Goal: Obtain resource: Download file/media

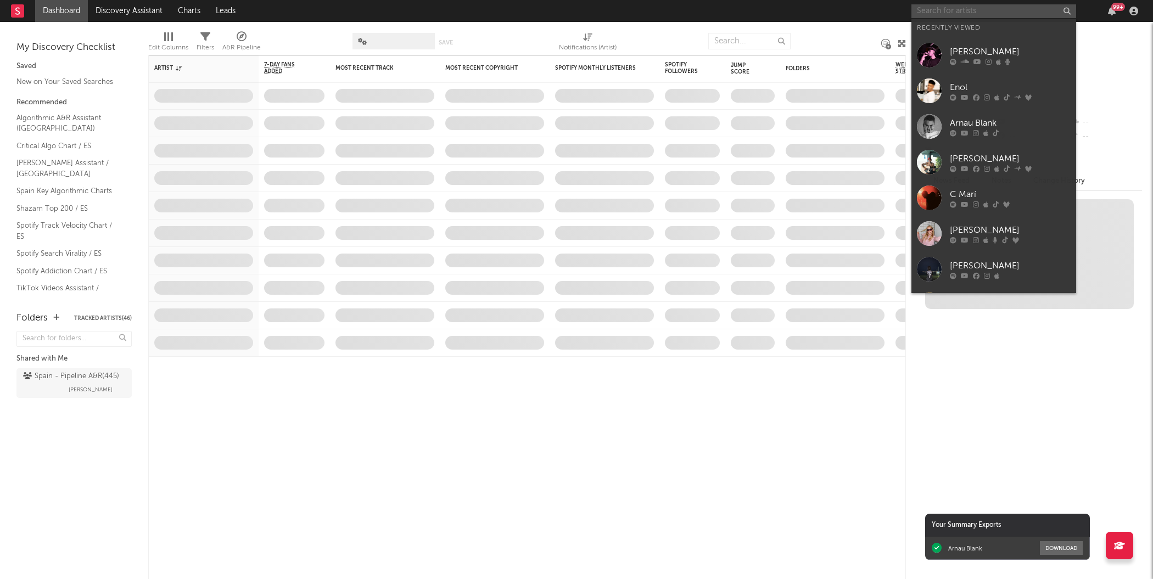
click at [984, 10] on input "text" at bounding box center [993, 11] width 165 height 14
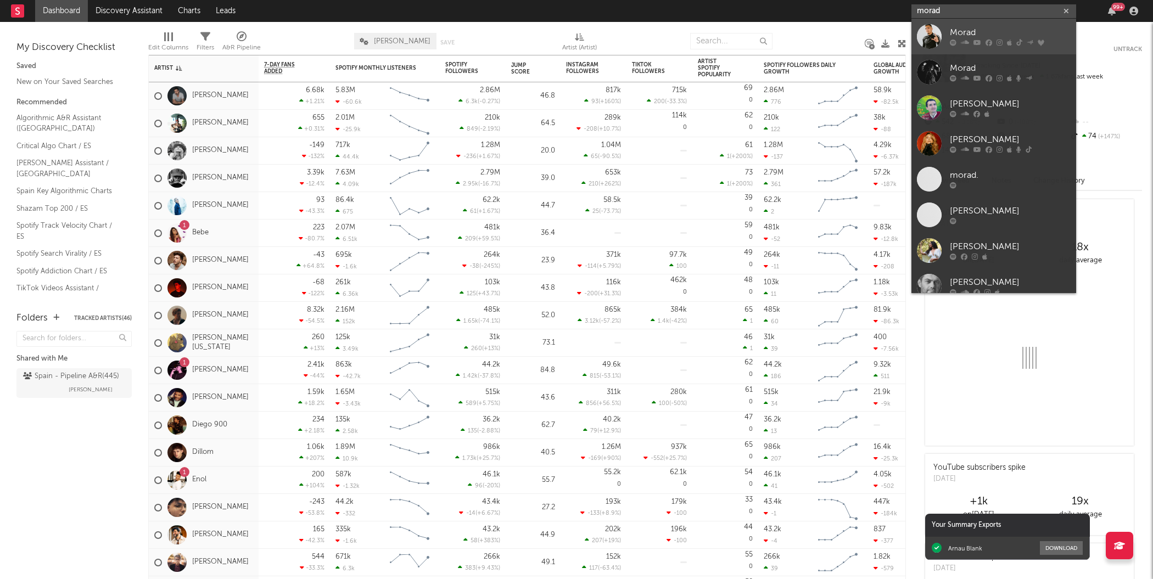
type input "morad"
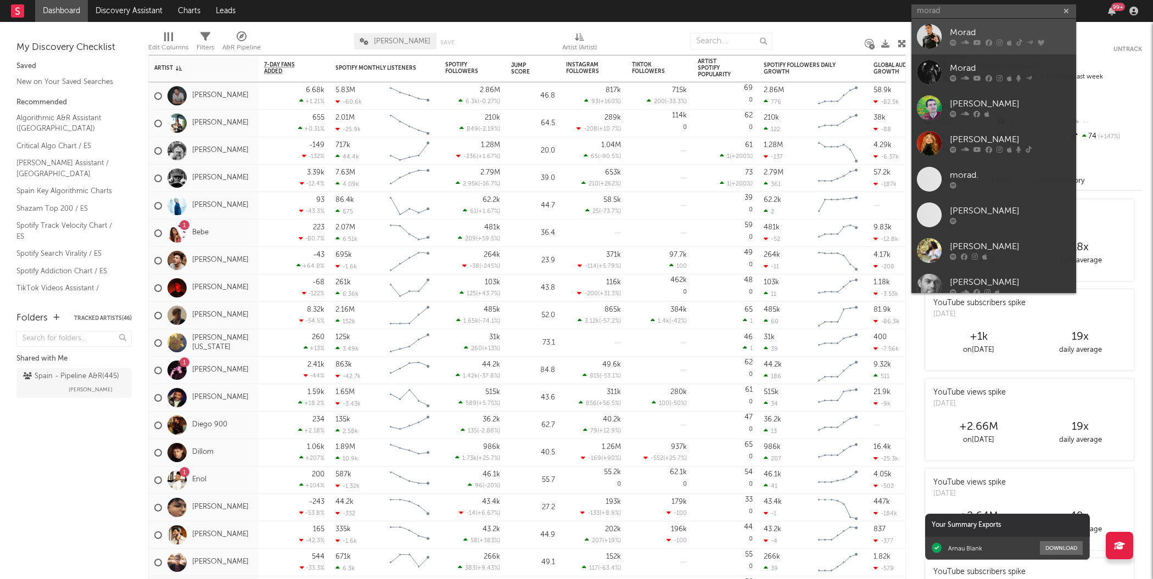
click at [922, 35] on div at bounding box center [929, 36] width 25 height 25
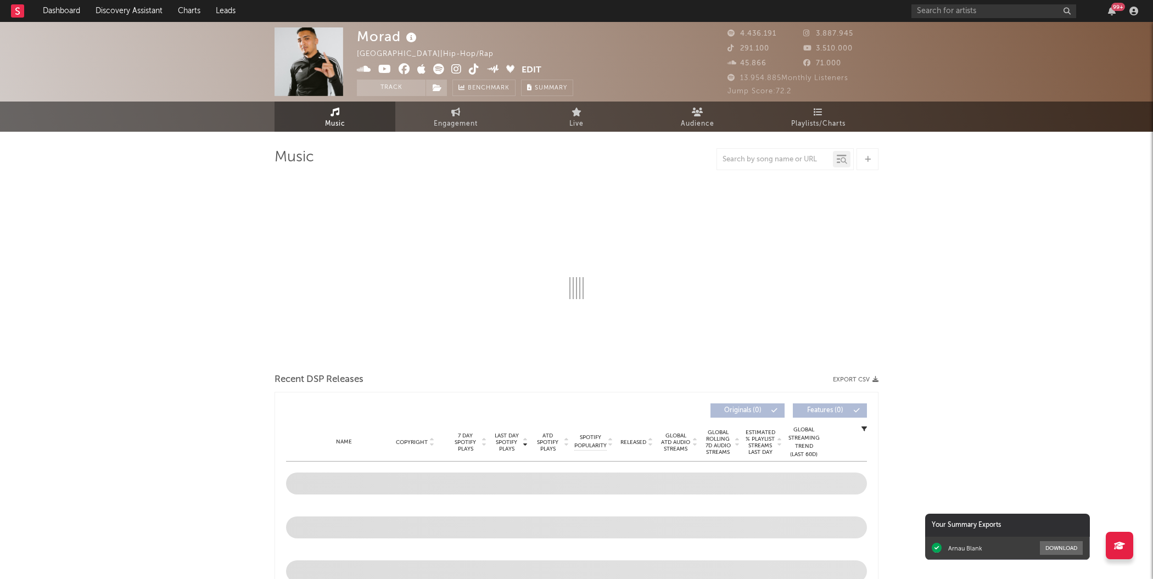
select select "6m"
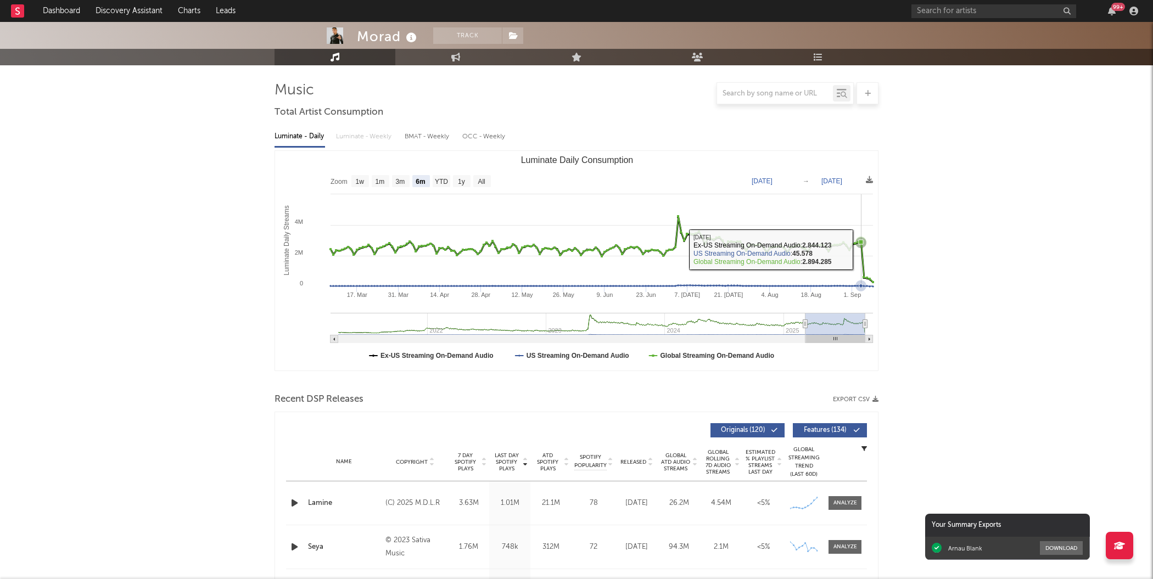
scroll to position [264, 0]
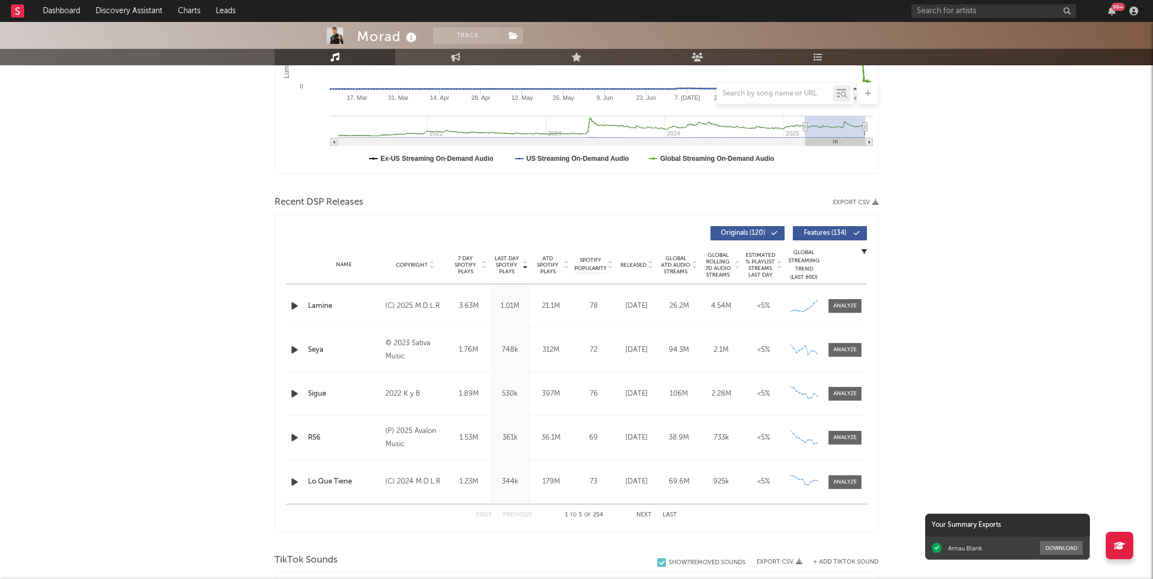
click at [998, 441] on div "Morad Track [GEOGRAPHIC_DATA] | Hip-Hop/Rap Edit Track Benchmark Summary 4.436.…" at bounding box center [576, 587] width 1153 height 1658
click at [1060, 548] on button "Download" at bounding box center [1061, 548] width 43 height 14
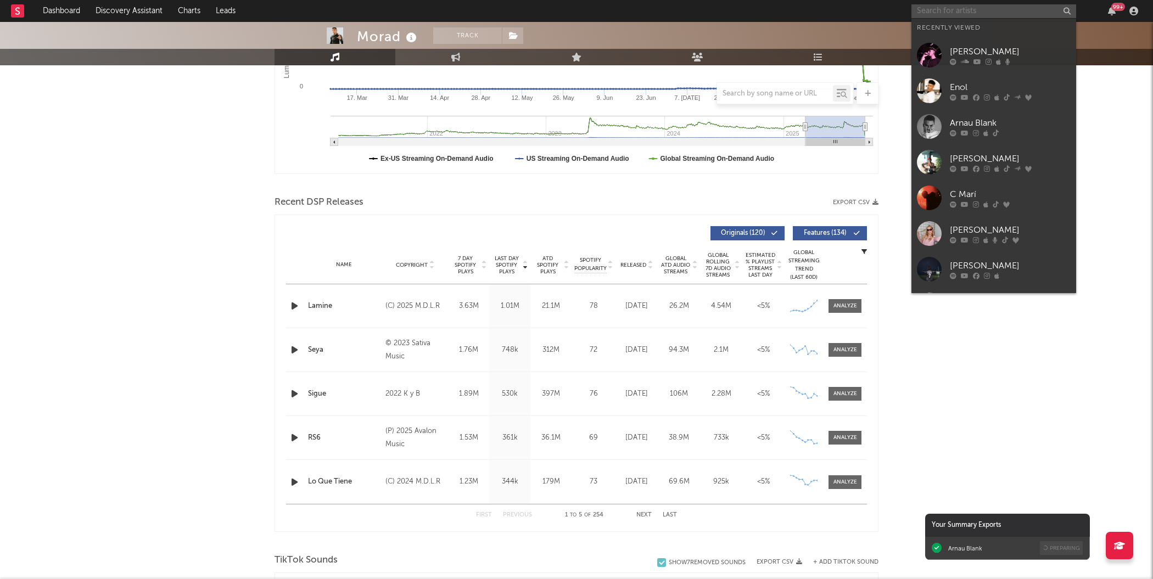
click at [935, 12] on input "text" at bounding box center [993, 11] width 165 height 14
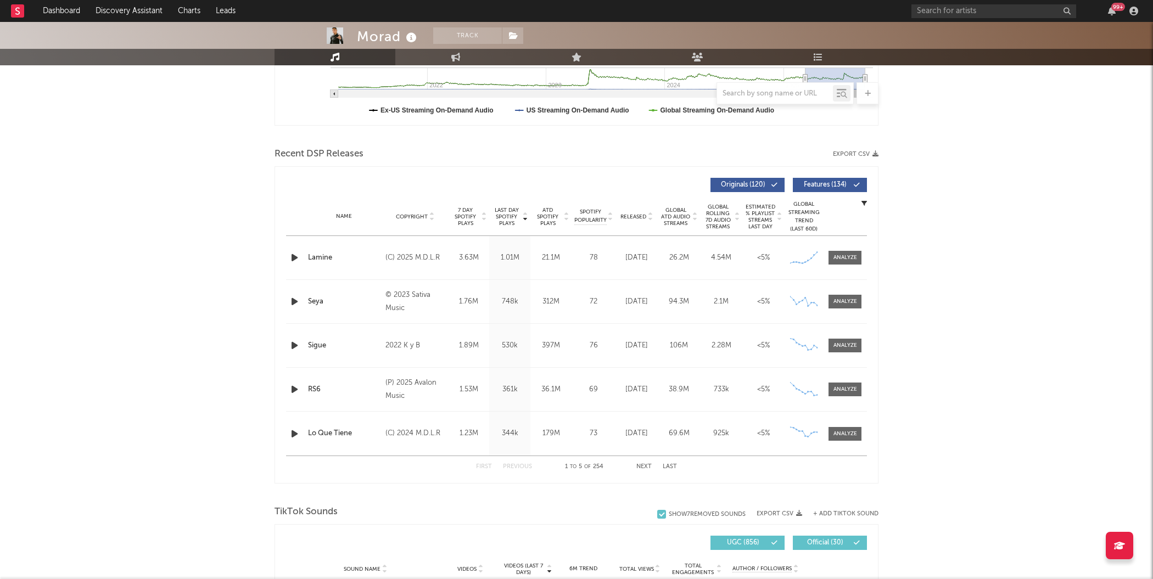
scroll to position [268, 0]
